Goal: Communication & Community: Answer question/provide support

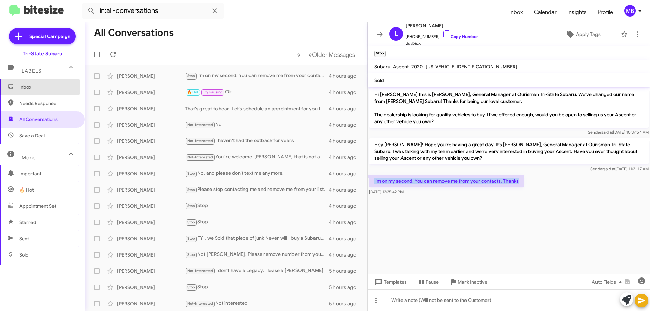
click at [31, 87] on span "Inbox" at bounding box center [48, 87] width 58 height 7
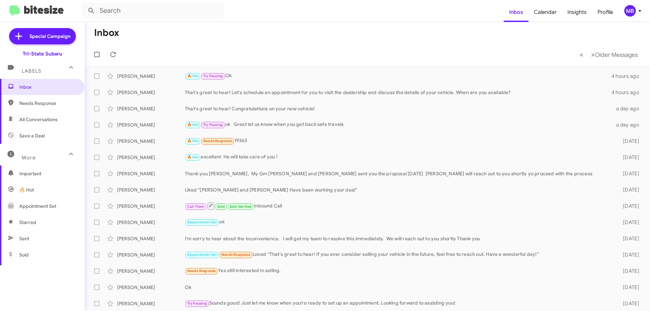
click at [57, 102] on span "Needs Response" at bounding box center [48, 103] width 58 height 7
type input "in:needs-response"
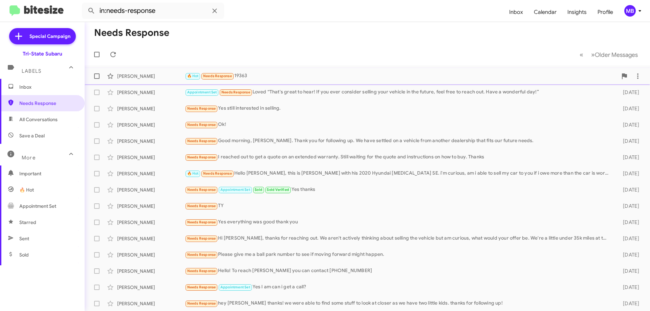
click at [148, 73] on div "[PERSON_NAME]" at bounding box center [151, 76] width 68 height 7
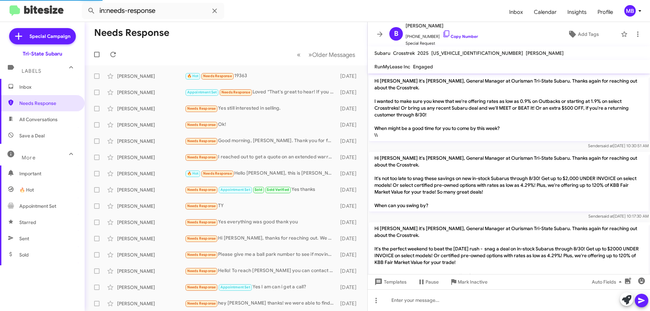
scroll to position [287, 0]
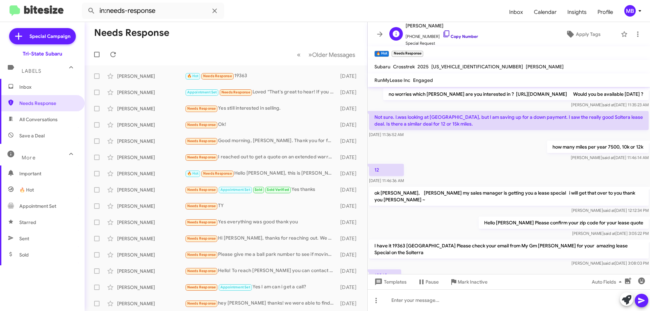
click at [454, 35] on link "Copy Number" at bounding box center [460, 36] width 36 height 5
click at [46, 92] on span "Inbox" at bounding box center [42, 87] width 85 height 16
